Goal: Task Accomplishment & Management: Use online tool/utility

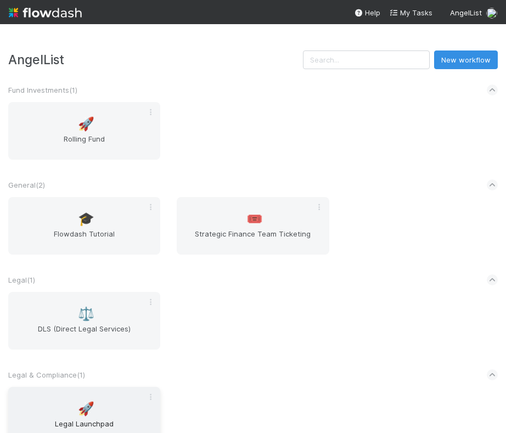
click at [104, 405] on div "🚀 Legal Launchpad" at bounding box center [84, 416] width 152 height 58
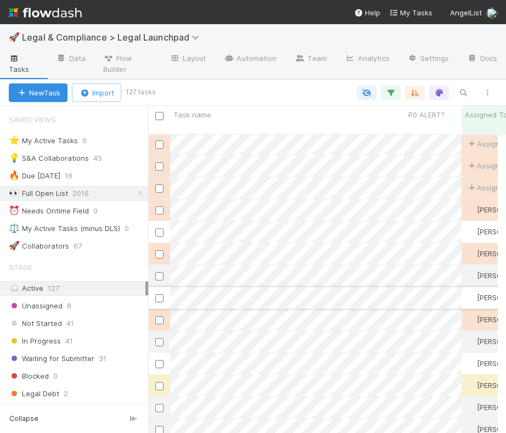
scroll to position [135, 0]
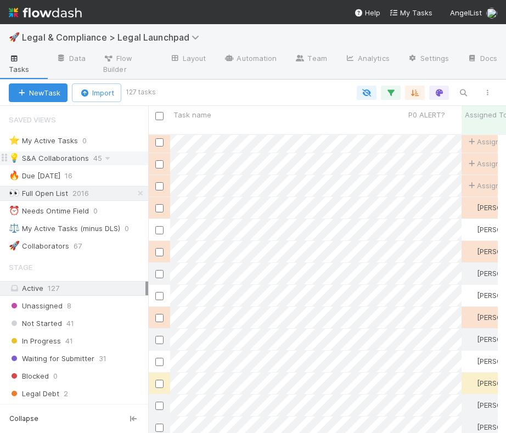
click at [52, 156] on div "💡 S&A Collaborations" at bounding box center [49, 158] width 80 height 14
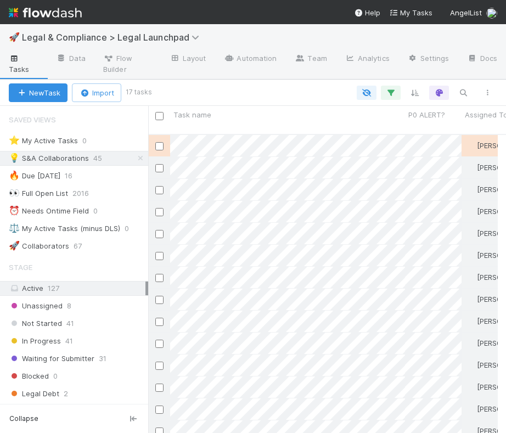
scroll to position [299, 341]
click at [354, 271] on div at bounding box center [253, 216] width 506 height 433
click at [386, 268] on div at bounding box center [253, 216] width 506 height 433
click at [432, 268] on div at bounding box center [253, 216] width 506 height 433
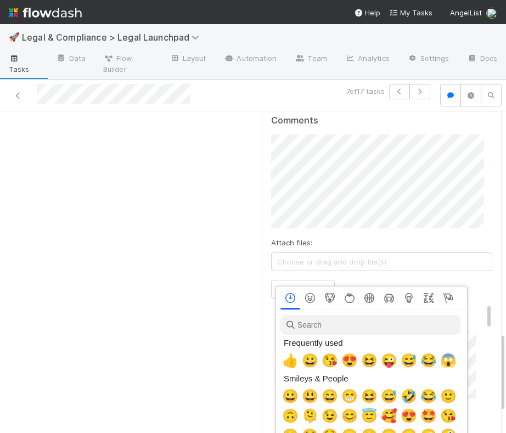
click at [327, 328] on input "search" at bounding box center [370, 325] width 180 height 20
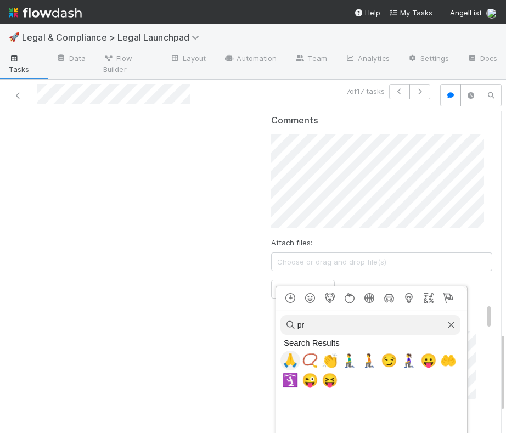
type input "p"
type input "pray"
click at [288, 361] on span "🙏" at bounding box center [290, 360] width 16 height 15
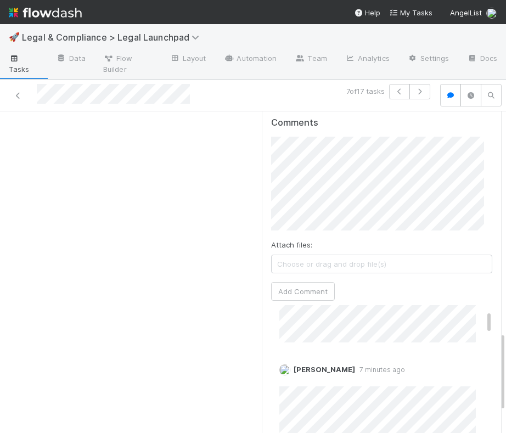
scroll to position [41, 0]
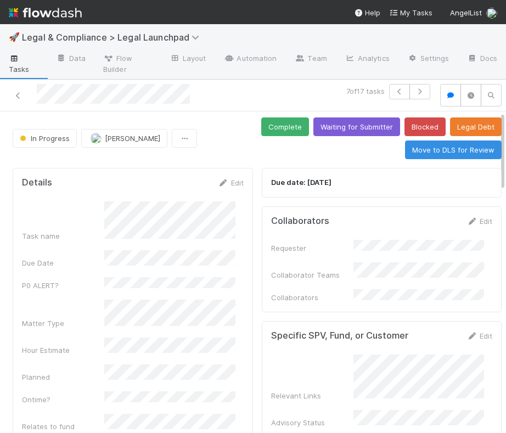
scroll to position [0, 0]
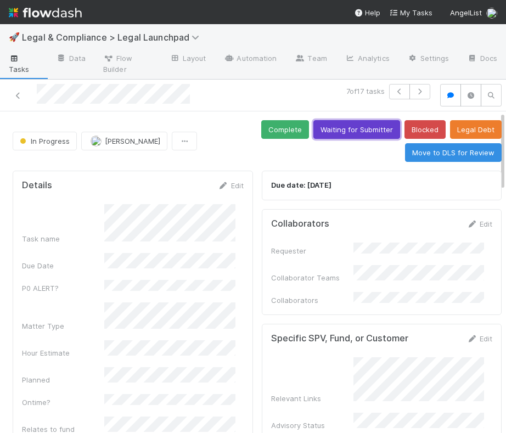
click at [341, 127] on button "Waiting for Submitter" at bounding box center [356, 129] width 87 height 19
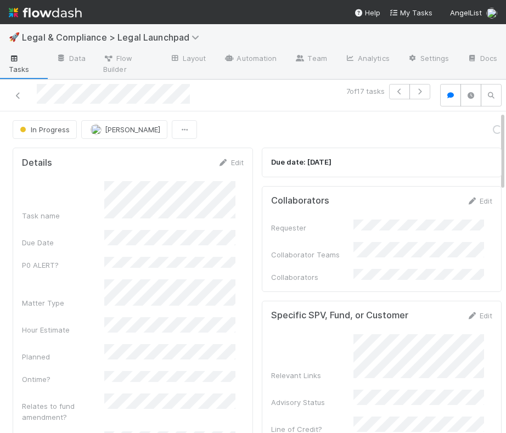
click at [254, 109] on div "7 of 17 tasks" at bounding box center [253, 96] width 506 height 32
